Goal: Task Accomplishment & Management: Manage account settings

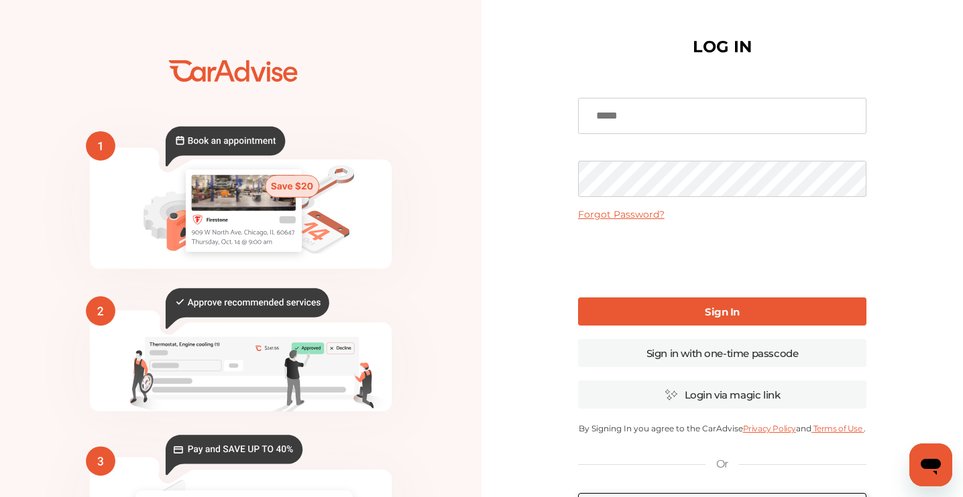
click at [639, 128] on input at bounding box center [722, 116] width 288 height 36
type input "**********"
click at [639, 310] on link "Sign In" at bounding box center [722, 312] width 288 height 28
click at [690, 310] on link "Sign In" at bounding box center [722, 312] width 288 height 28
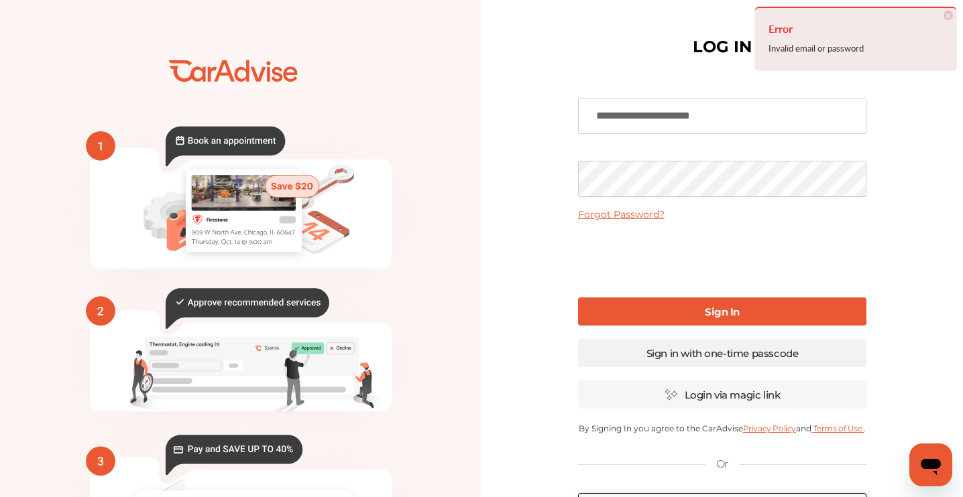
click at [752, 352] on link "Sign in with one-time passcode" at bounding box center [722, 353] width 288 height 28
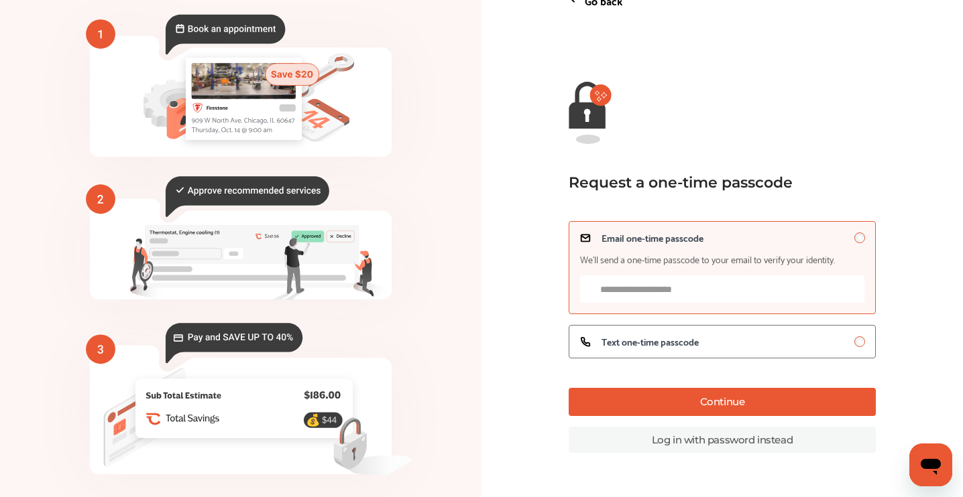
scroll to position [110, 0]
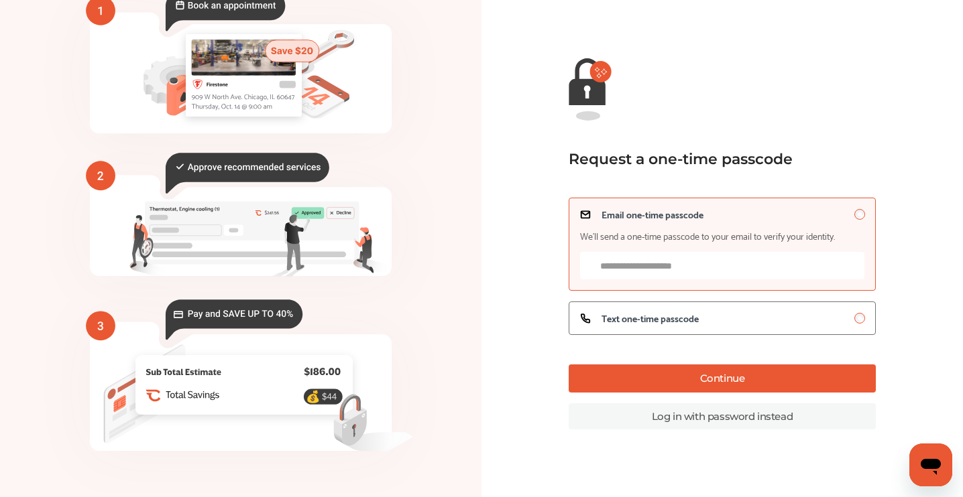
click at [721, 377] on button "Continue" at bounding box center [722, 379] width 308 height 28
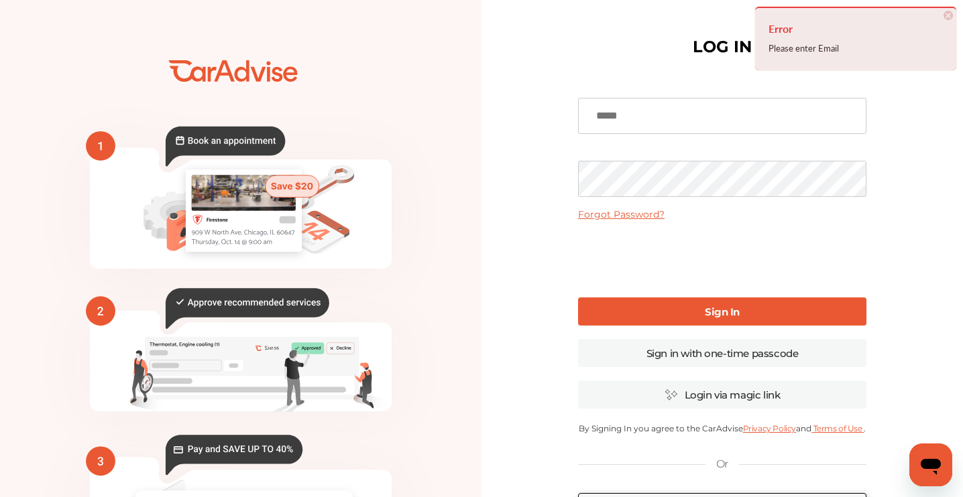
click at [617, 136] on div "Forgot Password? Sign In Sign in with one-time passcode Login via magic link By…" at bounding box center [722, 329] width 288 height 499
click at [623, 119] on input at bounding box center [722, 116] width 288 height 36
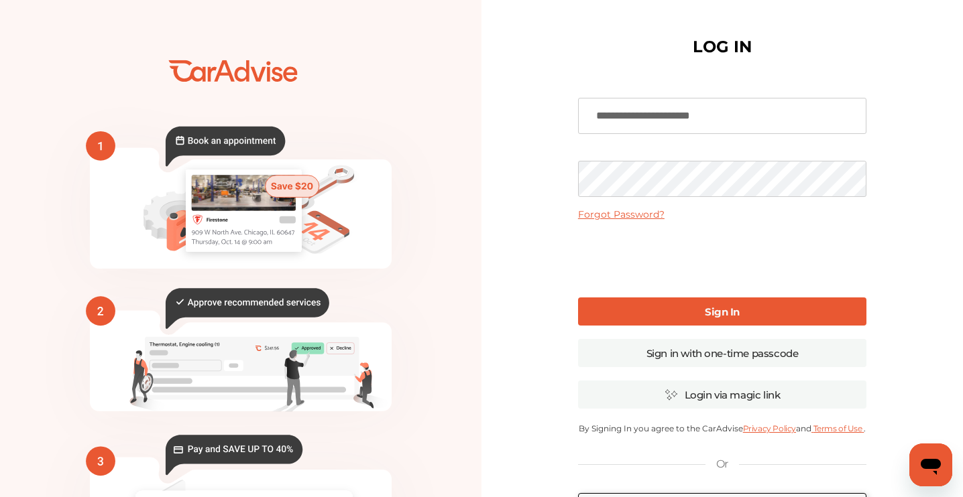
click at [633, 113] on input "**********" at bounding box center [722, 116] width 288 height 36
type input "**********"
click at [647, 314] on link "Sign In" at bounding box center [722, 312] width 288 height 28
click at [706, 351] on link "Sign in with one-time passcode" at bounding box center [722, 353] width 288 height 28
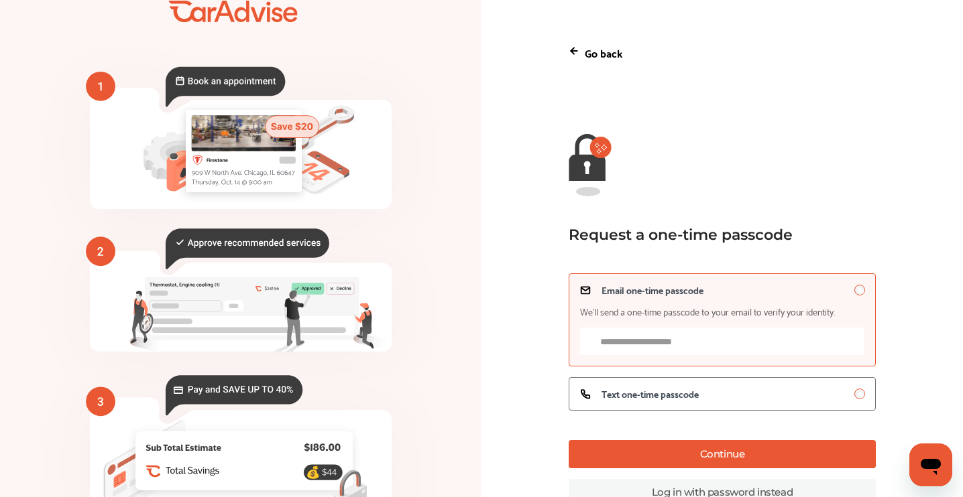
scroll to position [106, 0]
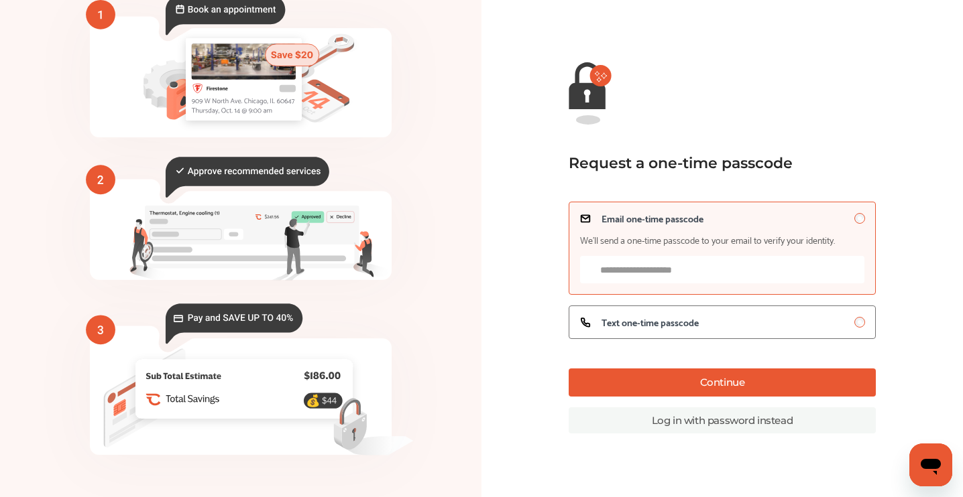
click at [682, 389] on button "Continue" at bounding box center [722, 383] width 308 height 28
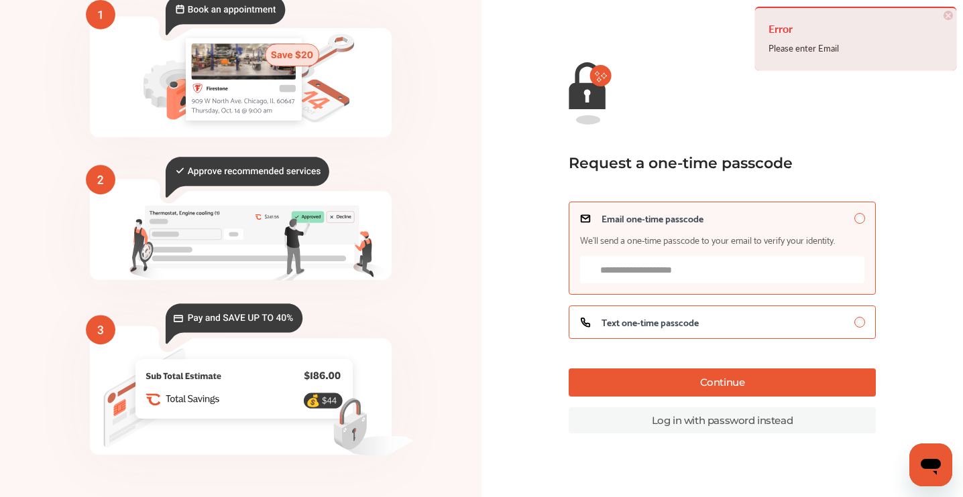
click at [721, 316] on label "Text one-time passcode" at bounding box center [722, 323] width 308 height 34
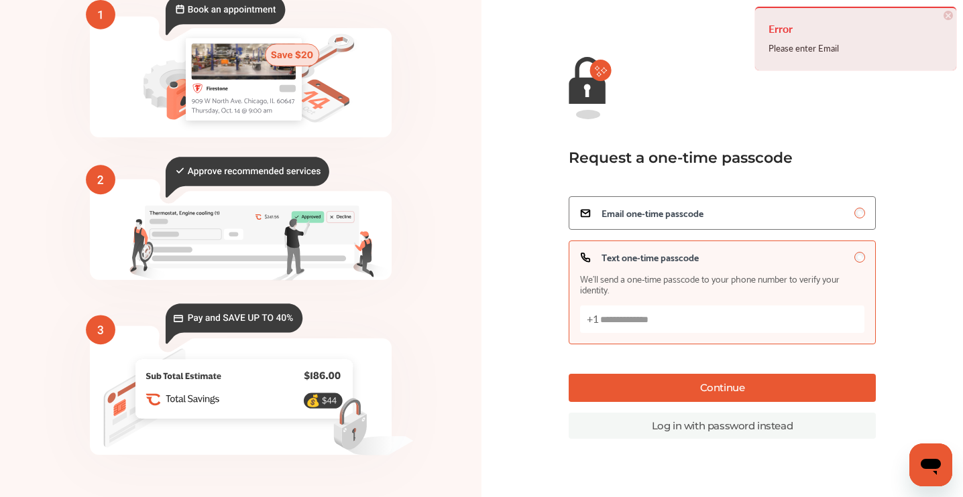
click at [703, 404] on div "Continue Log in with password instead" at bounding box center [722, 406] width 308 height 65
click at [653, 322] on input "Text one-time passcode We’ll send a one-time passcode to your phone number to v…" at bounding box center [722, 319] width 285 height 27
